Goal: Entertainment & Leisure: Consume media (video, audio)

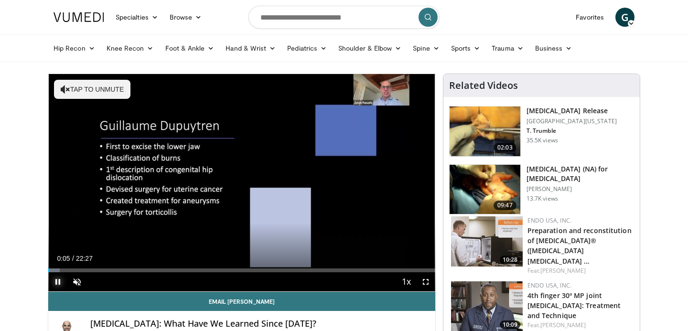
click at [56, 272] on video-js "**********" at bounding box center [241, 183] width 387 height 218
click at [58, 272] on div "Progress Bar" at bounding box center [58, 270] width 1 height 4
click at [64, 270] on div "Progress Bar" at bounding box center [64, 270] width 1 height 4
click at [69, 270] on div "Progress Bar" at bounding box center [69, 270] width 1 height 4
click at [77, 270] on div "Progress Bar" at bounding box center [77, 270] width 1 height 4
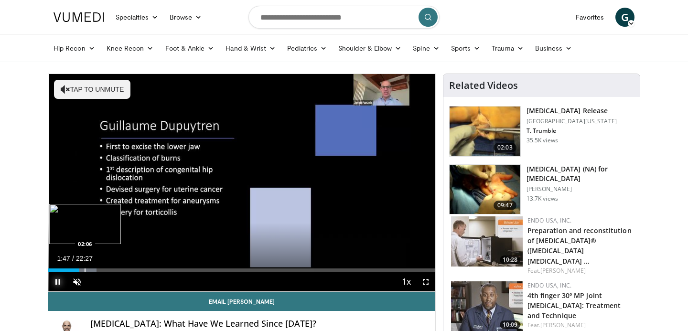
click at [86, 272] on div "Progress Bar" at bounding box center [85, 270] width 1 height 4
click at [95, 271] on div "Progress Bar" at bounding box center [95, 270] width 1 height 4
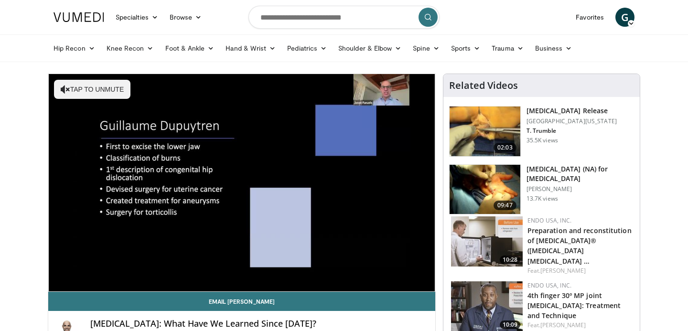
click at [120, 282] on div "10 seconds Tap to unmute" at bounding box center [241, 182] width 387 height 217
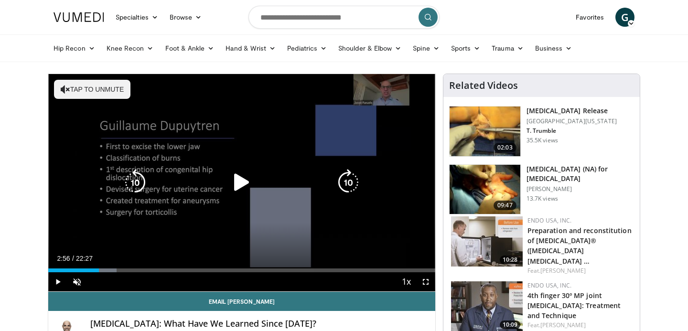
click at [237, 185] on icon "Video Player" at bounding box center [241, 182] width 27 height 27
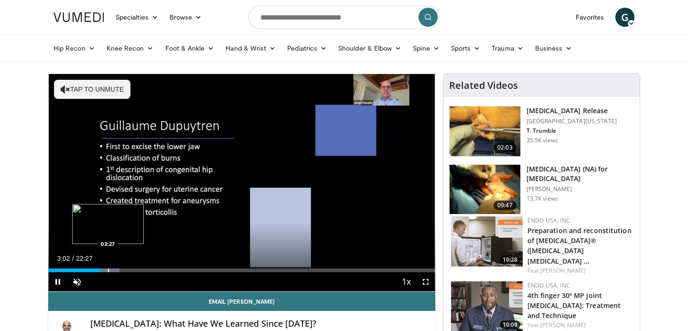
click at [108, 269] on div "Progress Bar" at bounding box center [108, 270] width 1 height 4
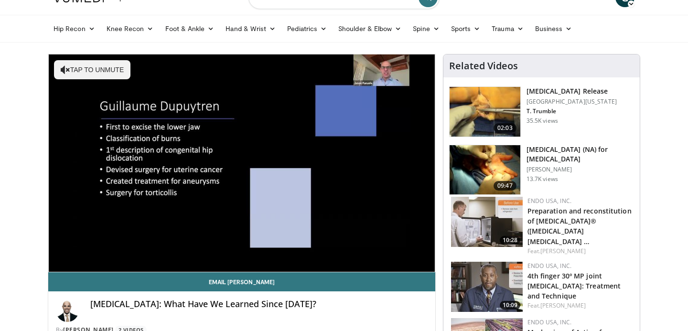
scroll to position [21, 0]
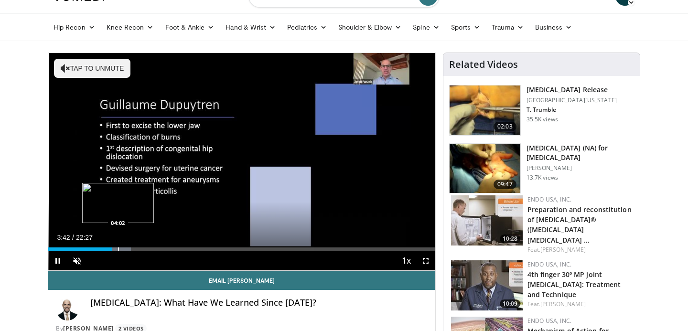
click at [118, 250] on div "Progress Bar" at bounding box center [118, 249] width 1 height 4
click at [126, 250] on div "Progress Bar" at bounding box center [126, 249] width 1 height 4
click at [134, 249] on div "Progress Bar" at bounding box center [134, 249] width 1 height 4
click at [144, 250] on div "Progress Bar" at bounding box center [144, 249] width 1 height 4
click at [152, 250] on div "Progress Bar" at bounding box center [152, 249] width 1 height 4
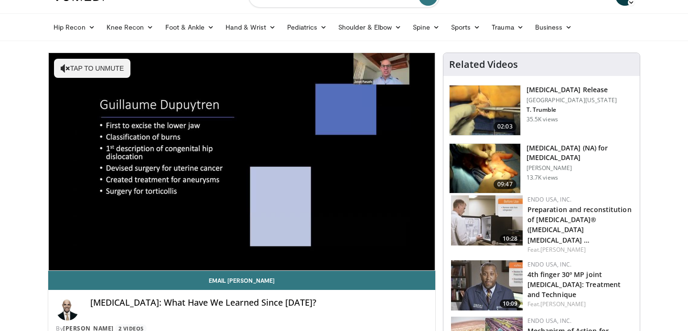
click at [161, 270] on div "Current Time 6:04 / Duration 22:27 Pause Skip Backward Skip Forward Unmute 0% L…" at bounding box center [241, 279] width 387 height 19
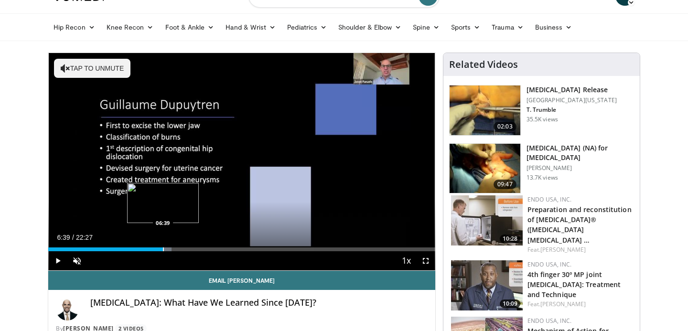
click at [163, 249] on div "Progress Bar" at bounding box center [163, 249] width 1 height 4
click at [173, 248] on div "Progress Bar" at bounding box center [173, 249] width 1 height 4
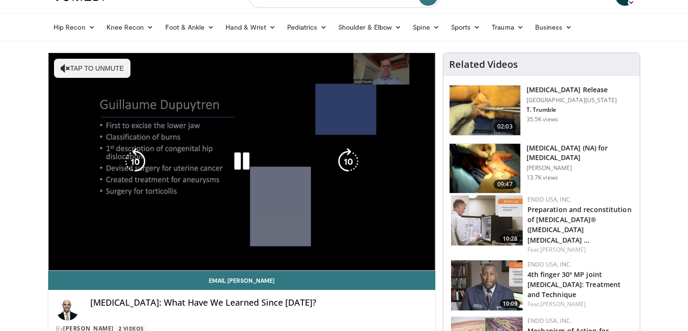
click at [183, 250] on video-js "**********" at bounding box center [241, 162] width 387 height 218
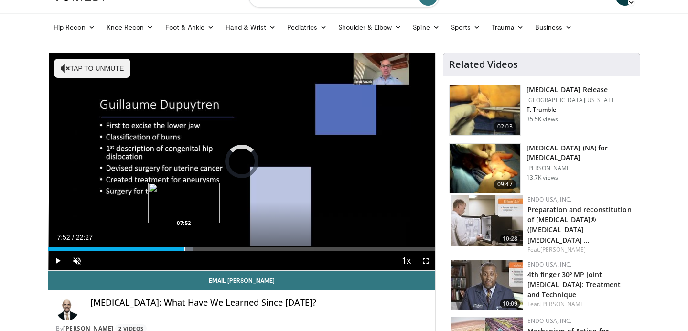
click at [184, 247] on div "Progress Bar" at bounding box center [184, 249] width 1 height 4
click at [193, 250] on div "Progress Bar" at bounding box center [193, 249] width 1 height 4
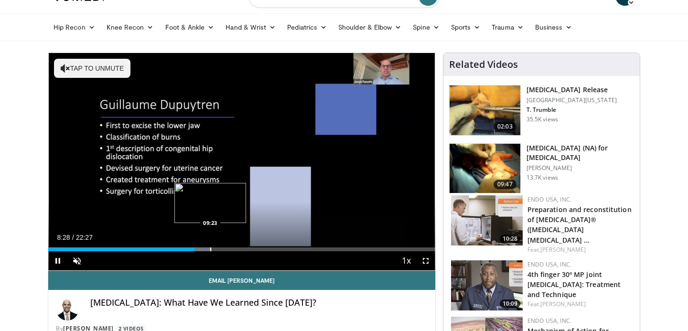
click at [210, 250] on div "Progress Bar" at bounding box center [210, 249] width 1 height 4
click at [221, 251] on div "Current Time 9:29 / Duration 22:27 Pause Skip Backward Skip Forward Unmute 0% L…" at bounding box center [241, 260] width 387 height 19
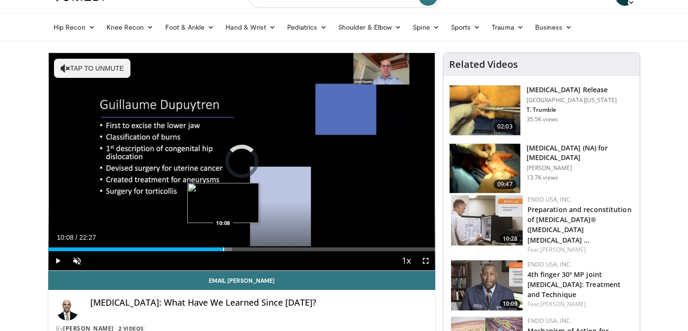
click at [223, 249] on div "Progress Bar" at bounding box center [223, 249] width 1 height 4
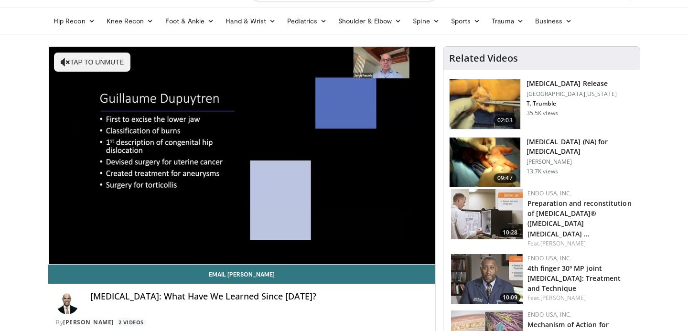
scroll to position [28, 0]
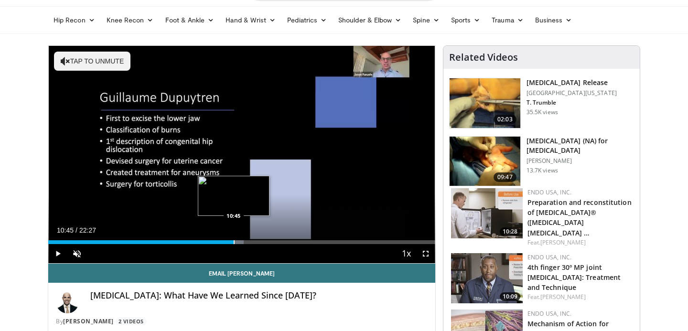
click at [234, 243] on div "Progress Bar" at bounding box center [234, 242] width 1 height 4
click at [245, 244] on div "Current Time 10:52 / Duration 22:27 Pause Skip Backward Skip Forward Unmute 0% …" at bounding box center [241, 253] width 387 height 19
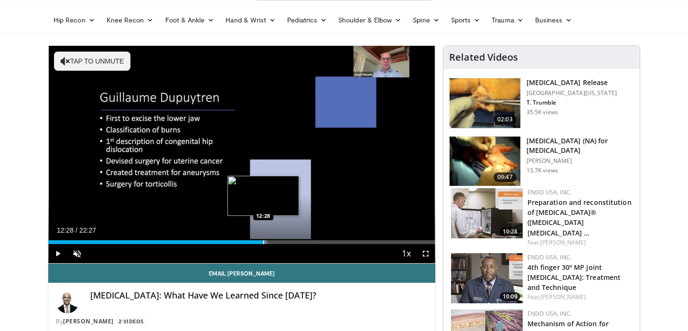
click at [263, 243] on div "Progress Bar" at bounding box center [263, 242] width 1 height 4
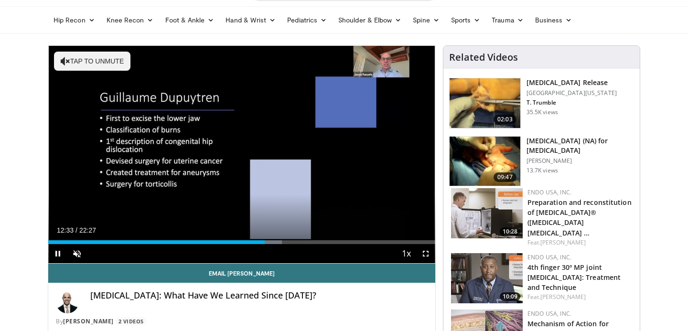
click at [275, 244] on div "Current Time 12:33 / Duration 22:27 Pause Skip Backward Skip Forward Unmute 0% …" at bounding box center [241, 253] width 387 height 19
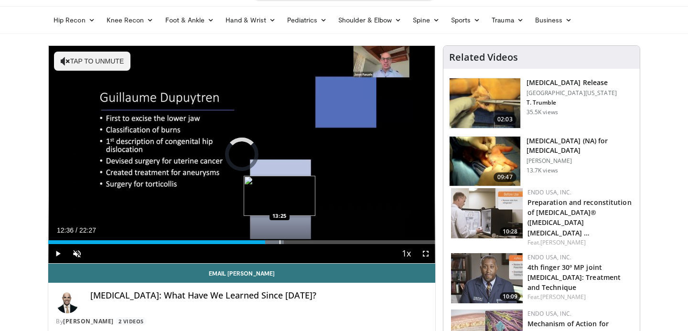
click at [279, 242] on div "Progress Bar" at bounding box center [279, 242] width 1 height 4
click at [290, 243] on div "Progress Bar" at bounding box center [290, 242] width 1 height 4
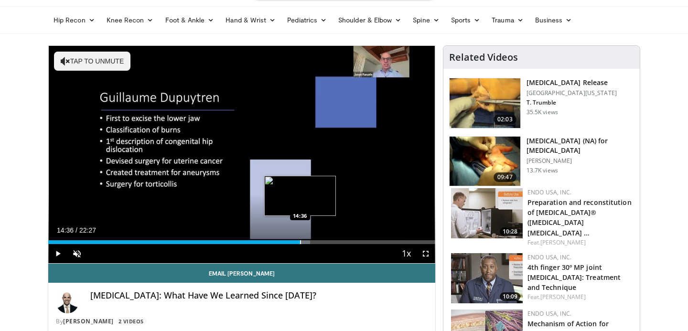
click at [300, 241] on div "Progress Bar" at bounding box center [300, 242] width 1 height 4
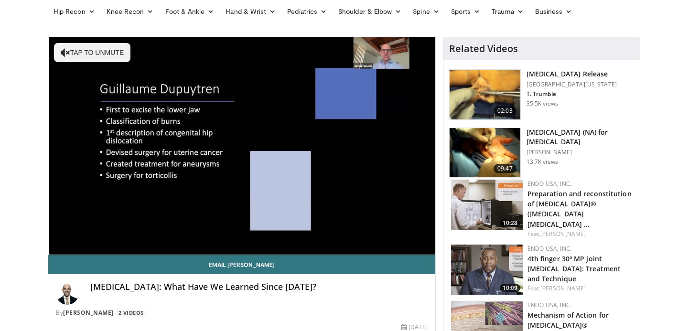
scroll to position [38, 0]
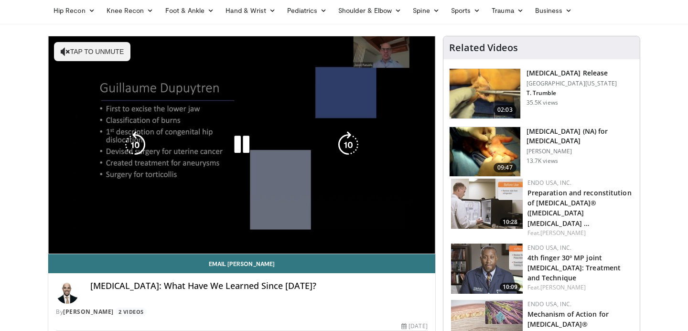
click at [312, 234] on video-js "**********" at bounding box center [241, 145] width 387 height 218
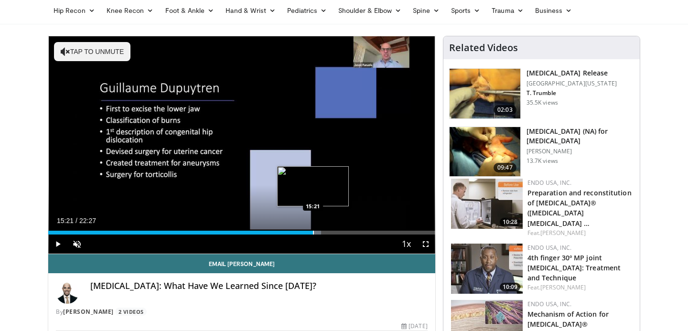
click at [313, 234] on div "Progress Bar" at bounding box center [313, 233] width 1 height 4
click at [322, 233] on div "Progress Bar" at bounding box center [322, 233] width 1 height 4
click at [336, 233] on div "Progress Bar" at bounding box center [336, 233] width 1 height 4
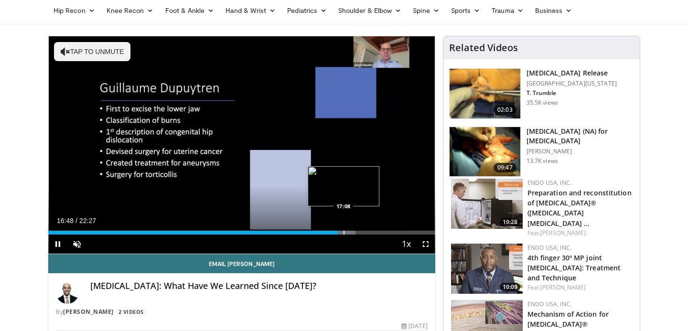
click at [344, 233] on div "Progress Bar" at bounding box center [344, 233] width 1 height 4
click at [352, 233] on div "Progress Bar" at bounding box center [352, 233] width 1 height 4
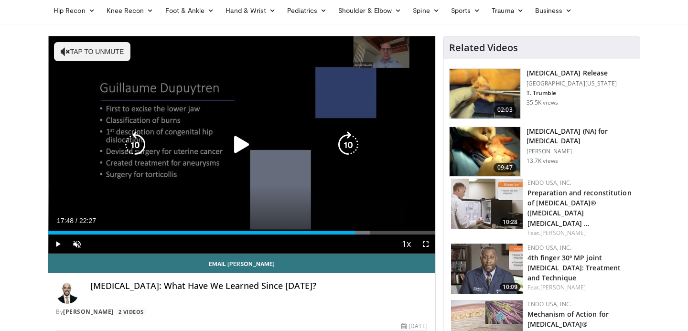
click at [0, 0] on div "Progress Bar" at bounding box center [0, 0] width 0 height 0
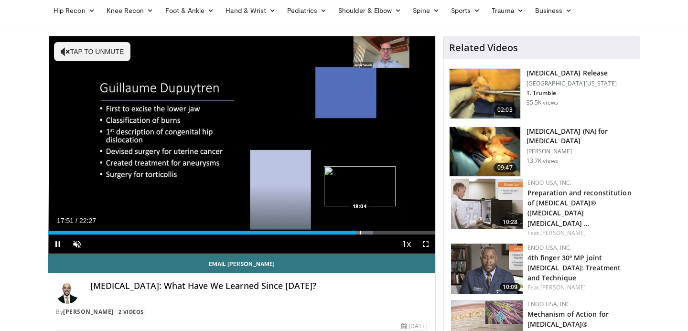
click at [360, 234] on div "Progress Bar" at bounding box center [360, 233] width 1 height 4
click at [367, 234] on div "Progress Bar" at bounding box center [367, 233] width 1 height 4
click at [374, 234] on div "Progress Bar" at bounding box center [374, 233] width 1 height 4
click at [381, 232] on div "Progress Bar" at bounding box center [381, 233] width 1 height 4
click at [387, 233] on div "Progress Bar" at bounding box center [387, 233] width 1 height 4
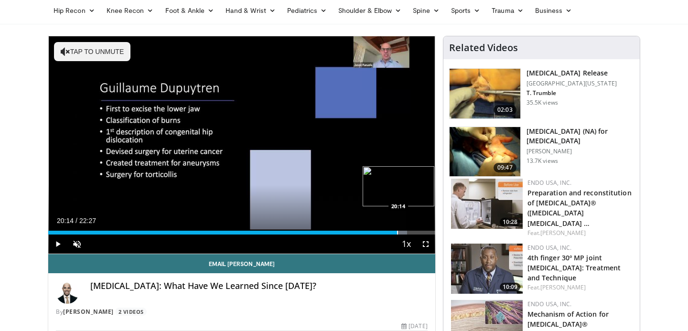
click at [397, 233] on div "Progress Bar" at bounding box center [397, 233] width 1 height 4
click at [403, 232] on div "Progress Bar" at bounding box center [403, 233] width 1 height 4
click at [409, 234] on div "Progress Bar" at bounding box center [409, 233] width 1 height 4
click at [414, 234] on div "Progress Bar" at bounding box center [414, 233] width 1 height 4
click at [422, 231] on div "Progress Bar" at bounding box center [422, 233] width 1 height 4
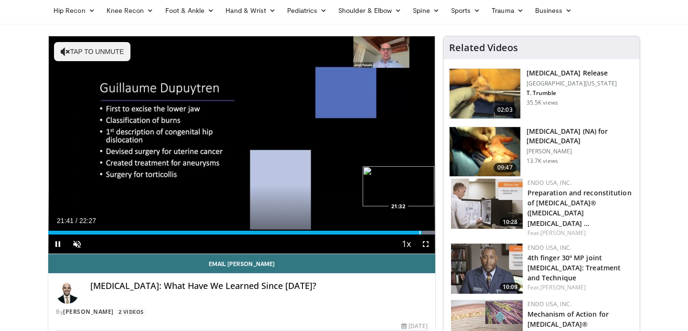
click at [419, 232] on div "Progress Bar" at bounding box center [419, 233] width 1 height 4
click at [423, 232] on div "Progress Bar" at bounding box center [423, 233] width 1 height 4
click at [425, 232] on div "Progress Bar" at bounding box center [425, 233] width 1 height 4
